Goal: Information Seeking & Learning: Check status

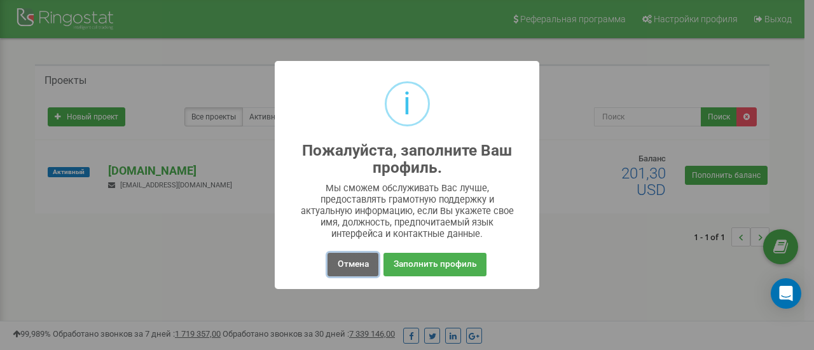
click at [345, 263] on button "Отмена" at bounding box center [352, 265] width 50 height 24
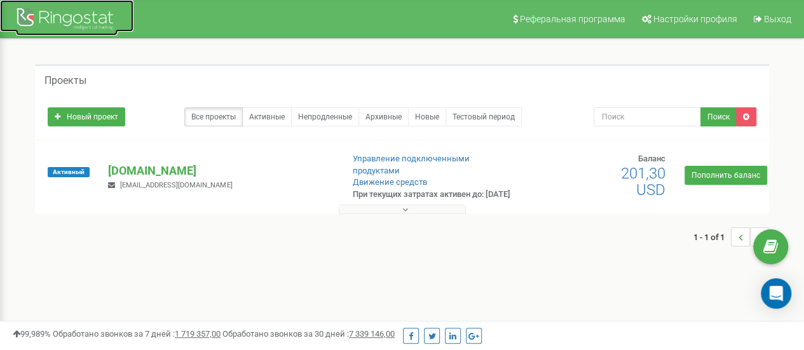
click at [48, 13] on div at bounding box center [67, 20] width 102 height 31
click at [145, 179] on p "[DOMAIN_NAME]" at bounding box center [220, 171] width 224 height 17
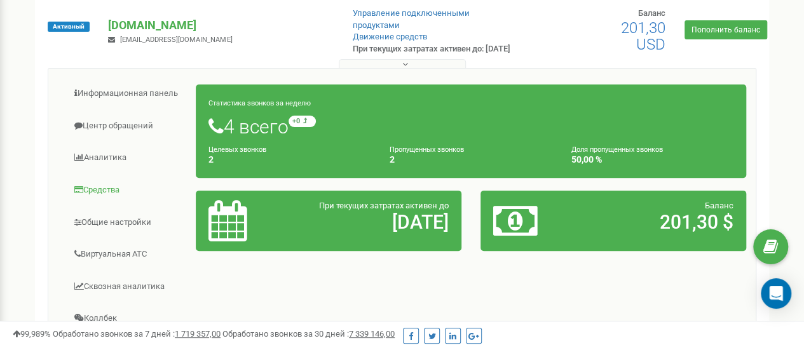
scroll to position [127, 0]
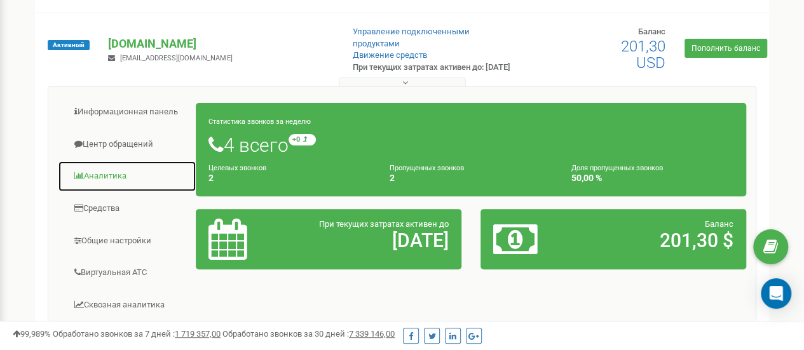
click at [85, 185] on link "Аналитика" at bounding box center [127, 176] width 139 height 31
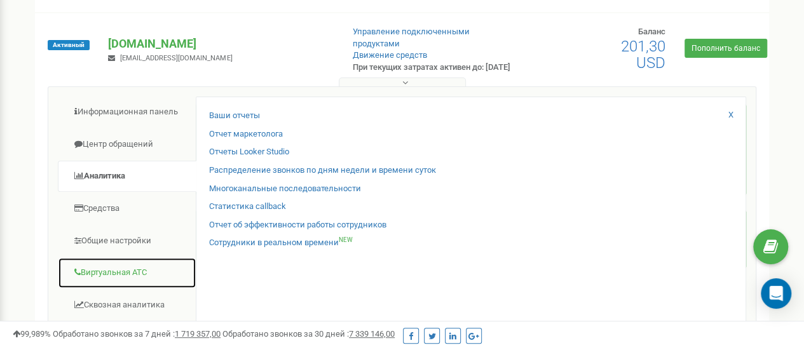
click at [92, 281] on link "Виртуальная АТС" at bounding box center [127, 273] width 139 height 31
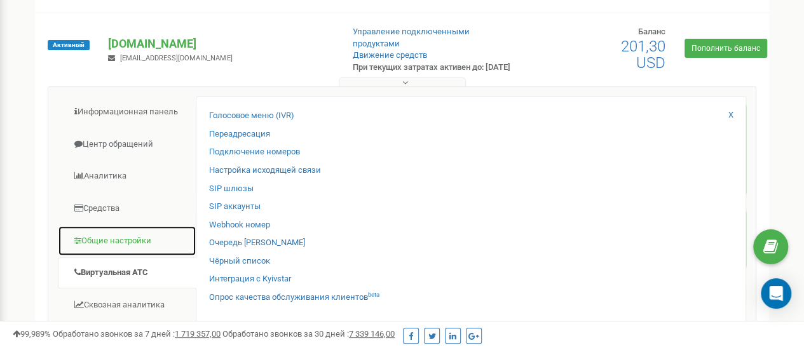
click at [93, 248] on link "Общие настройки" at bounding box center [127, 241] width 139 height 31
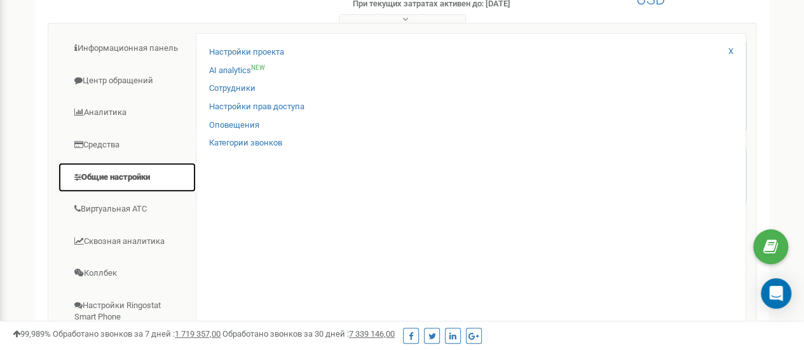
scroll to position [254, 0]
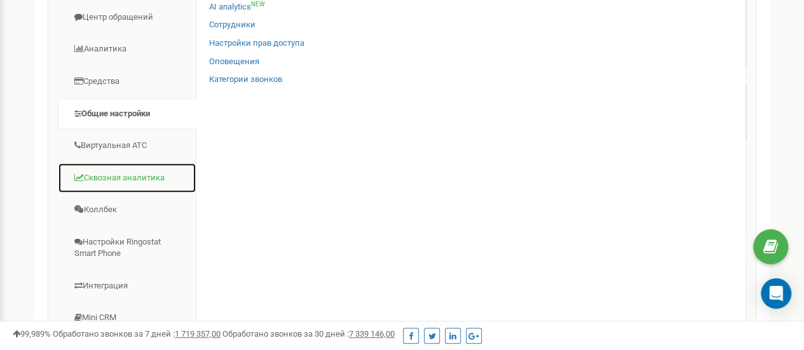
click at [97, 191] on link "Сквозная аналитика" at bounding box center [127, 178] width 139 height 31
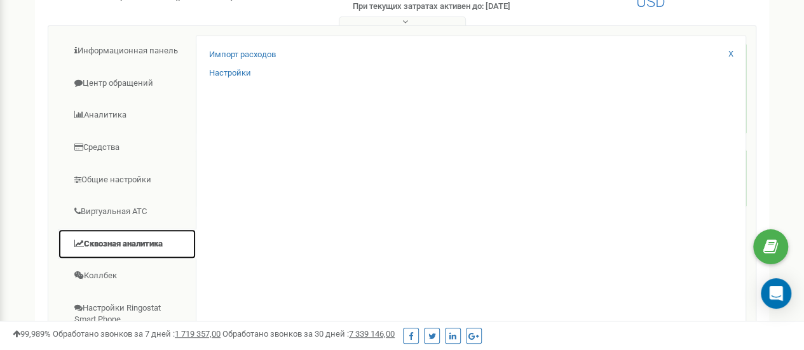
scroll to position [127, 0]
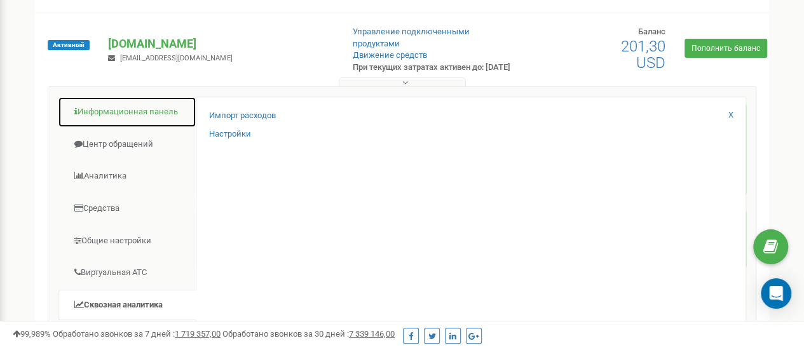
click at [100, 120] on link "Информационная панель" at bounding box center [127, 112] width 139 height 31
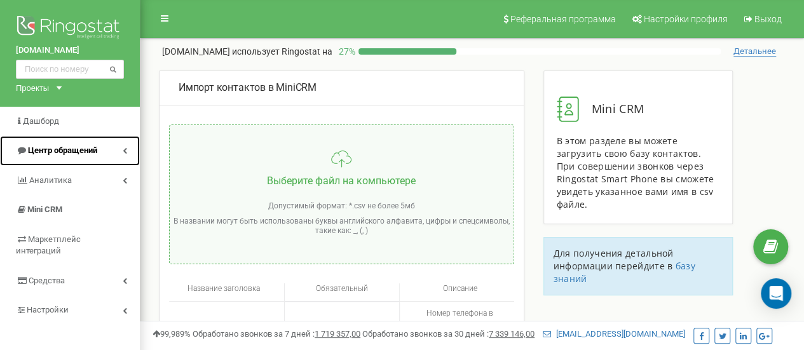
click at [67, 154] on span "Центр обращений" at bounding box center [62, 151] width 69 height 10
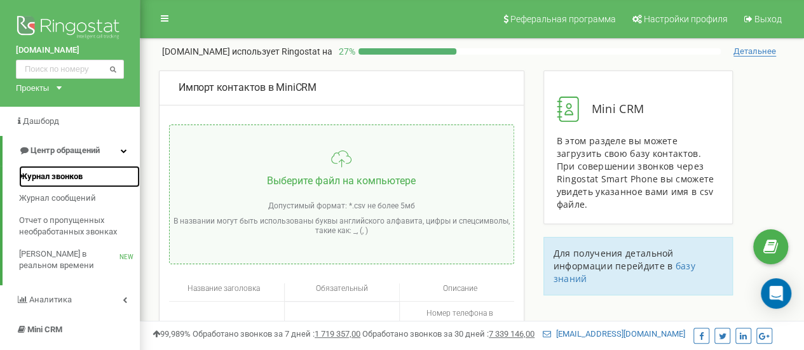
click at [62, 175] on span "Журнал звонков" at bounding box center [51, 177] width 64 height 12
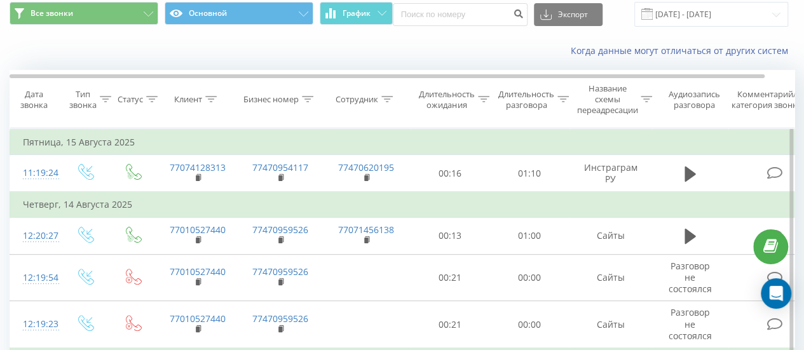
scroll to position [64, 0]
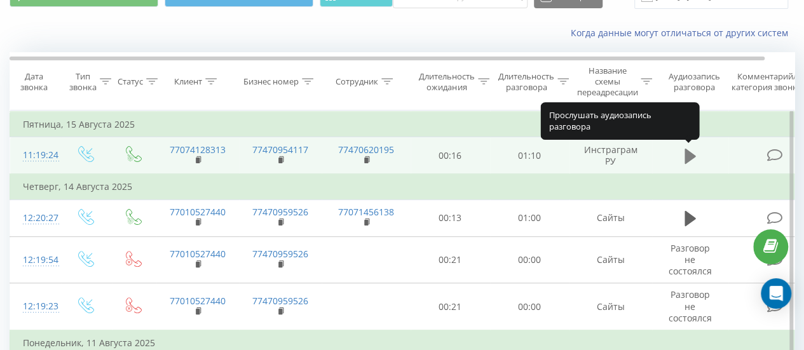
click at [685, 158] on icon at bounding box center [690, 156] width 11 height 15
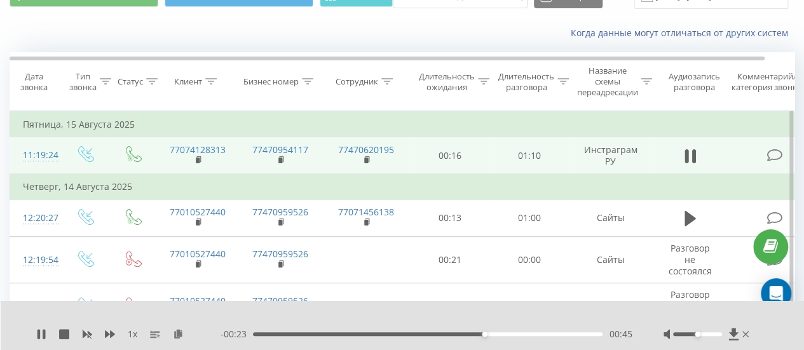
scroll to position [127, 0]
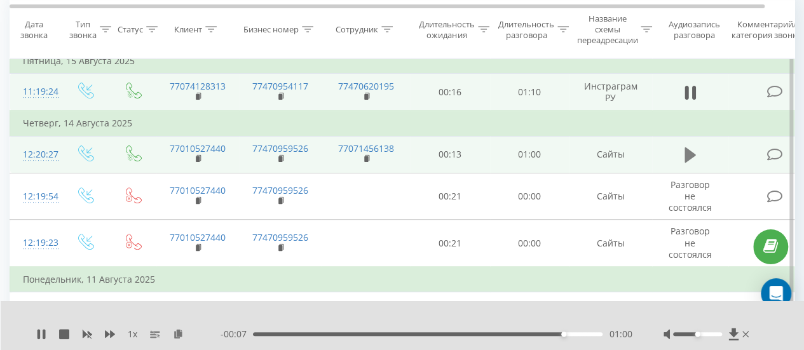
click at [689, 151] on icon at bounding box center [690, 155] width 11 height 15
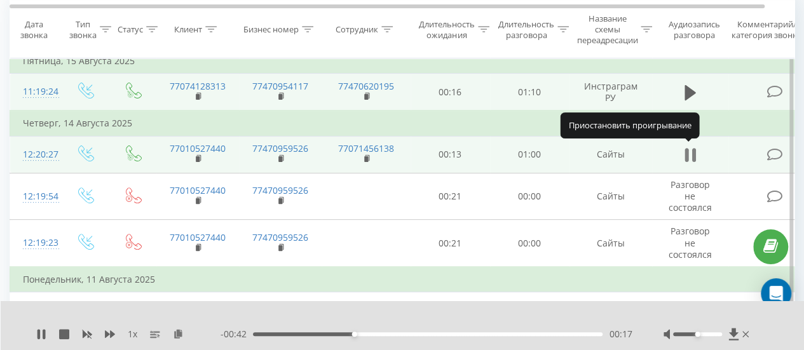
click at [689, 157] on icon at bounding box center [690, 155] width 11 height 18
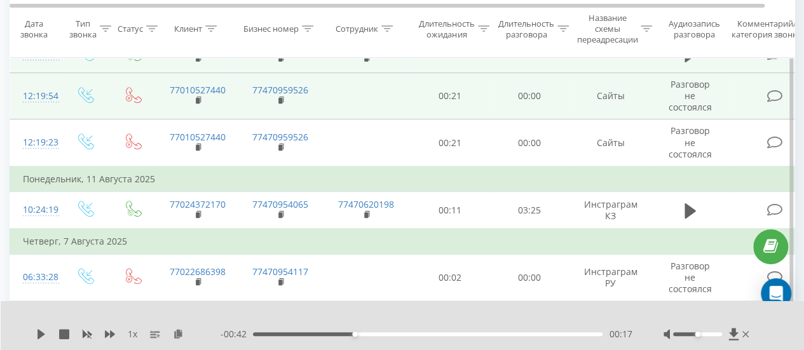
scroll to position [254, 0]
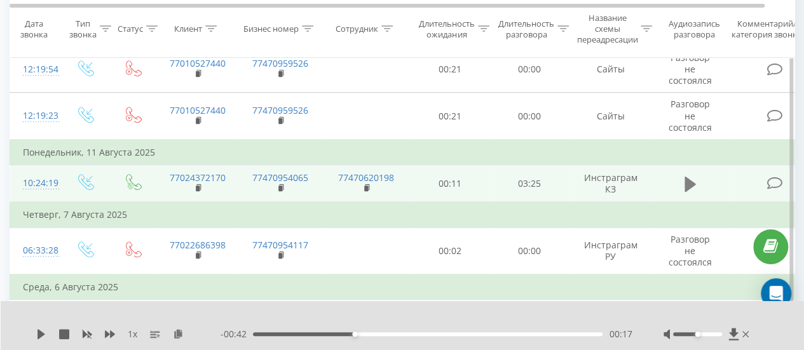
click at [687, 182] on icon at bounding box center [690, 183] width 11 height 15
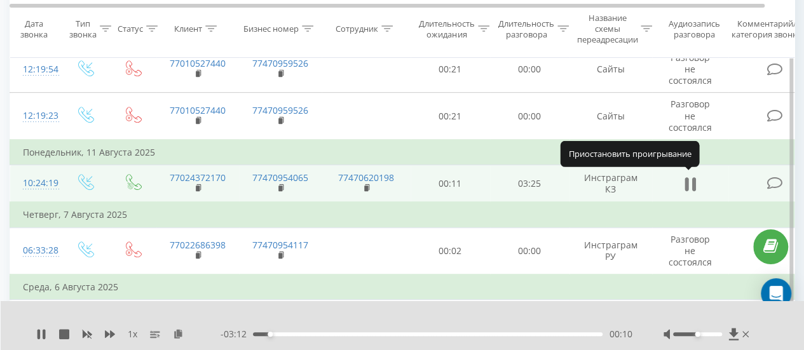
click at [691, 182] on icon at bounding box center [690, 185] width 11 height 18
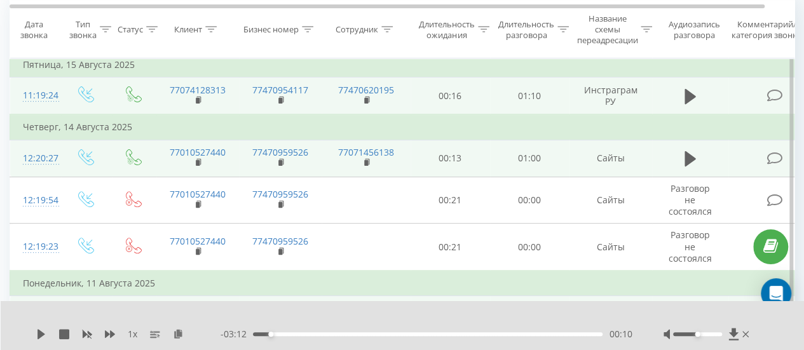
scroll to position [64, 0]
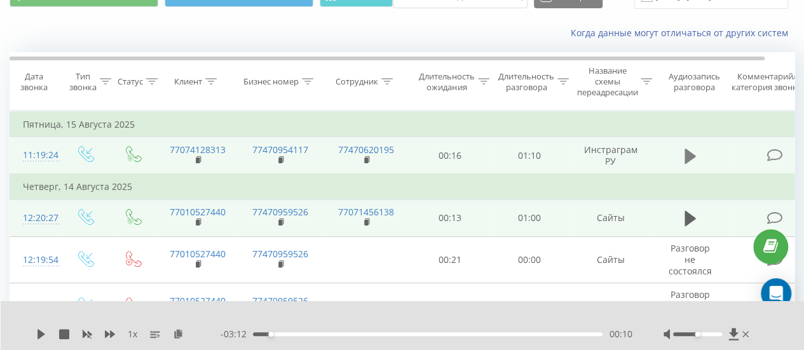
click at [694, 157] on icon at bounding box center [690, 157] width 11 height 18
drag, startPoint x: 590, startPoint y: 333, endPoint x: 260, endPoint y: 341, distance: 330.1
click at [260, 341] on div "1 x - 01:06 00:01 00:01" at bounding box center [403, 325] width 804 height 49
click at [698, 337] on div at bounding box center [708, 334] width 88 height 13
drag, startPoint x: 698, startPoint y: 334, endPoint x: 721, endPoint y: 336, distance: 23.0
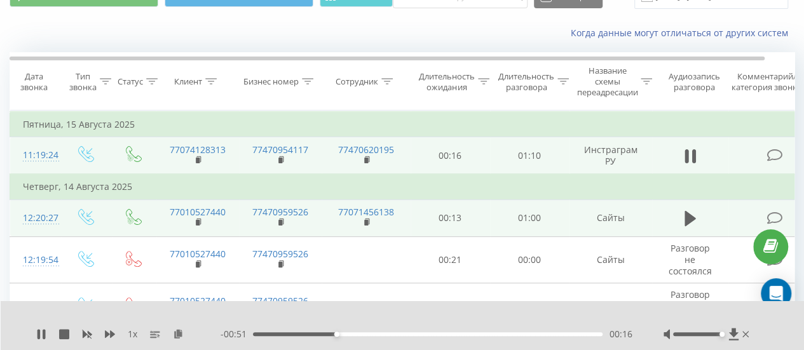
click at [721, 336] on div "Accessibility label" at bounding box center [722, 334] width 5 height 5
click at [694, 156] on icon at bounding box center [694, 156] width 4 height 14
